Goal: Find specific page/section: Find specific page/section

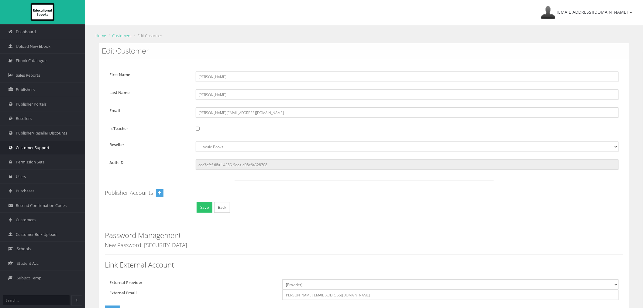
click at [35, 145] on span "Customer Support" at bounding box center [33, 148] width 34 height 6
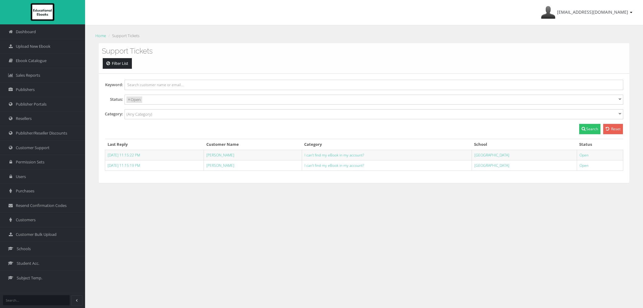
select select
click at [26, 221] on span "Customers" at bounding box center [26, 220] width 20 height 6
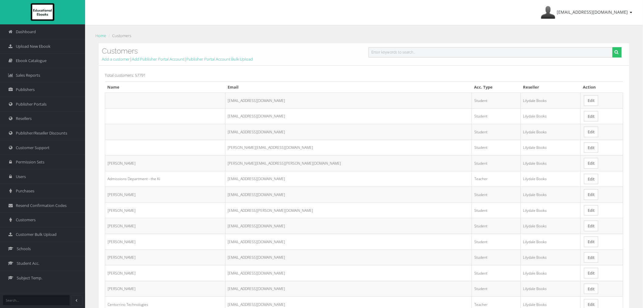
click at [514, 53] on input "text" at bounding box center [491, 52] width 244 height 10
paste input "[EMAIL_ADDRESS][DOMAIN_NAME]"
type input "[EMAIL_ADDRESS][DOMAIN_NAME]"
click at [612, 47] on button "submit" at bounding box center [616, 52] width 9 height 10
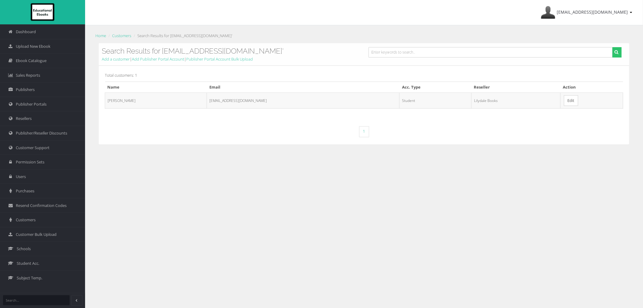
click at [560, 106] on td "Edit" at bounding box center [591, 100] width 63 height 16
click at [564, 105] on link "Edit" at bounding box center [571, 100] width 14 height 11
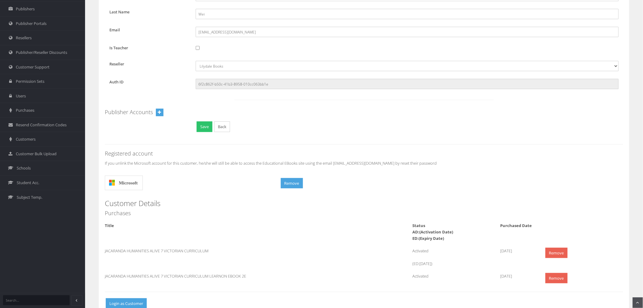
scroll to position [69, 0]
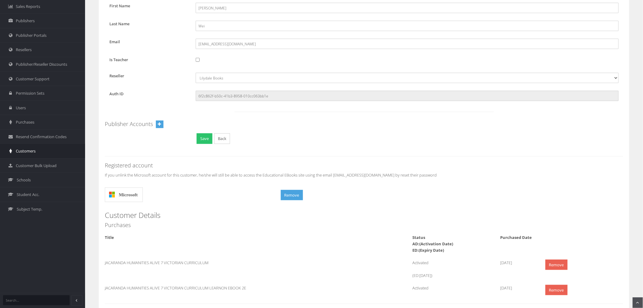
click at [25, 149] on span "Customers" at bounding box center [26, 151] width 20 height 6
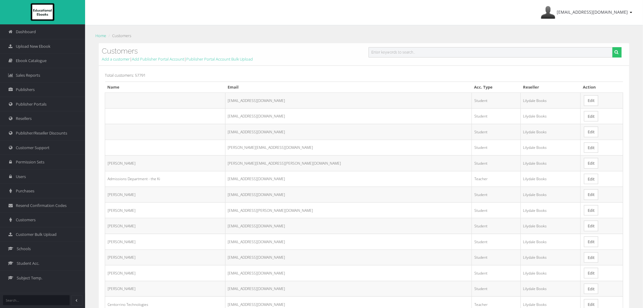
click at [396, 56] on input "text" at bounding box center [491, 52] width 244 height 10
paste input "Ng-aa@student.oxley.vic.edu.au"
type input "Ng-aa@student.oxley.vic.edu.au"
click at [612, 47] on button "submit" at bounding box center [616, 52] width 9 height 10
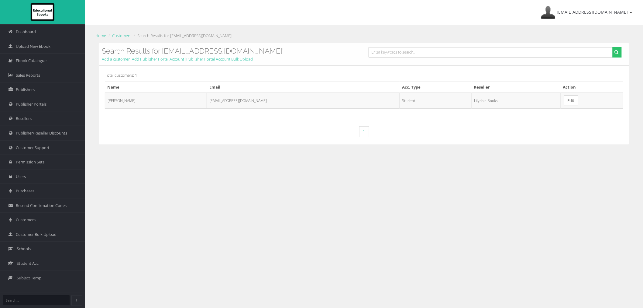
click at [564, 98] on link "Edit" at bounding box center [571, 100] width 14 height 11
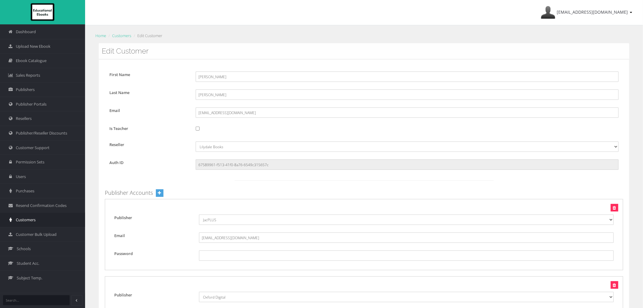
click at [31, 223] on link "Customers" at bounding box center [42, 219] width 85 height 15
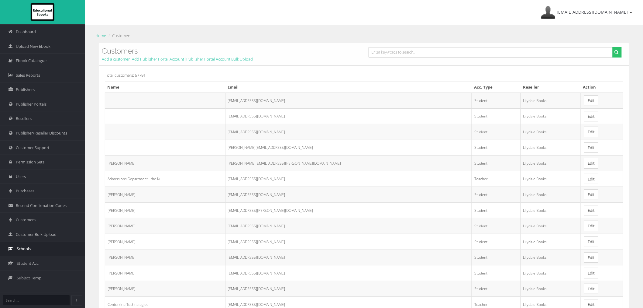
click at [33, 252] on link "Schools" at bounding box center [42, 248] width 85 height 15
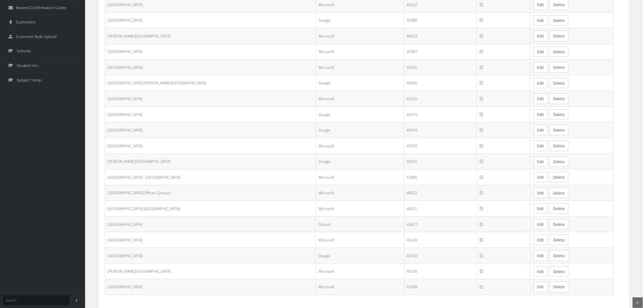
scroll to position [233, 0]
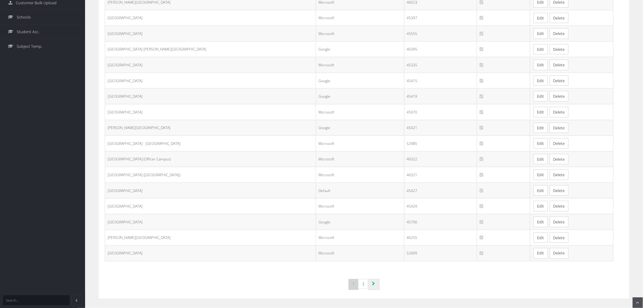
click at [374, 286] on icon "Page navigation" at bounding box center [373, 283] width 3 height 4
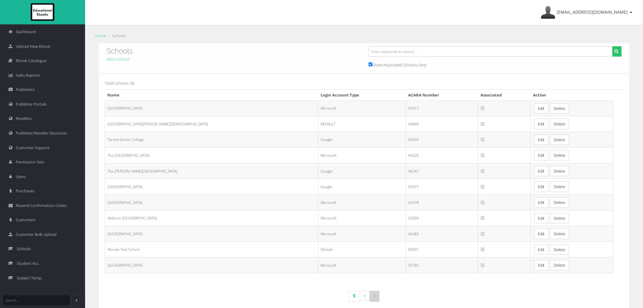
click at [534, 108] on link "Edit" at bounding box center [541, 108] width 14 height 11
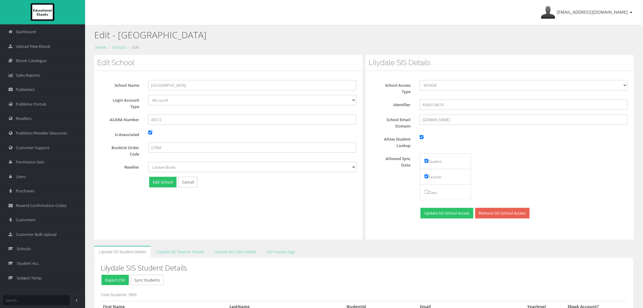
click at [316, 206] on div "Edit School School Name [GEOGRAPHIC_DATA] Login Account Type Default Google Mic…" at bounding box center [228, 147] width 268 height 185
click at [35, 221] on span "Customers" at bounding box center [26, 220] width 20 height 6
